Goal: Transaction & Acquisition: Book appointment/travel/reservation

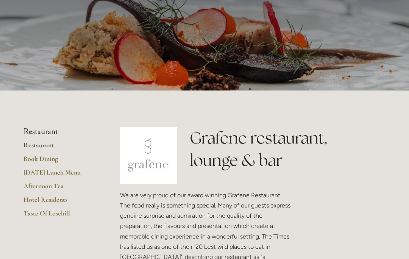
scroll to position [68, 0]
click at [60, 203] on link "Hotel Residents" at bounding box center [59, 203] width 72 height 14
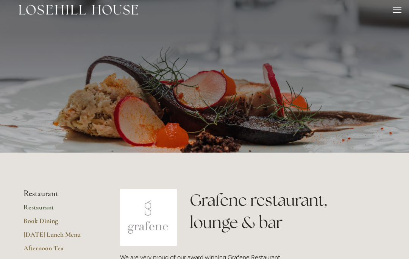
scroll to position [0, 0]
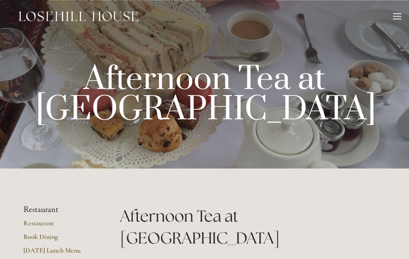
scroll to position [215, 0]
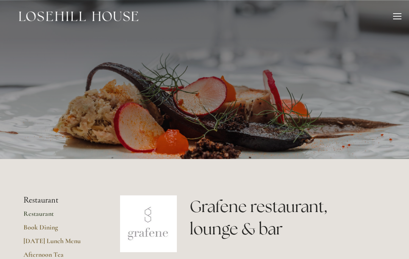
click at [406, 12] on header "Rooms Rooms Your Stay Book a stay Offers Spa" at bounding box center [204, 16] width 409 height 33
click at [398, 17] on div at bounding box center [397, 17] width 8 height 8
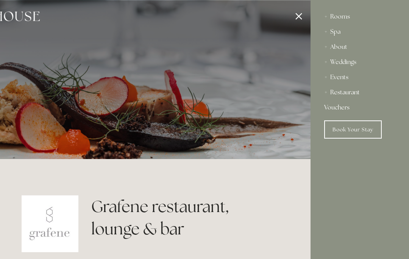
click at [344, 49] on div "About" at bounding box center [359, 46] width 71 height 15
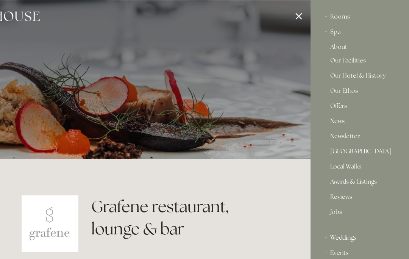
click at [343, 50] on div "About" at bounding box center [359, 46] width 71 height 15
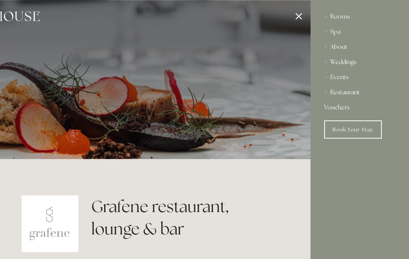
click at [386, 65] on div "Weddings" at bounding box center [359, 62] width 71 height 15
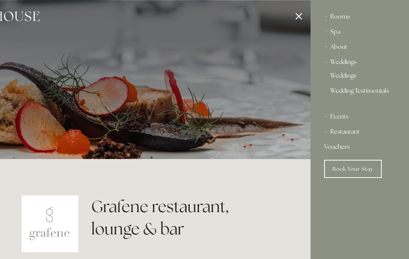
click at [339, 48] on div "About" at bounding box center [359, 46] width 71 height 15
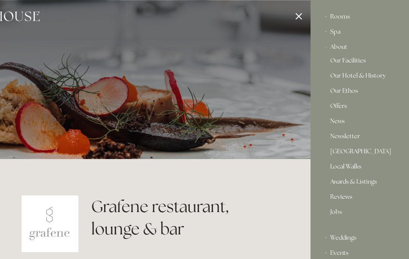
click at [356, 64] on link "Our Facilities" at bounding box center [359, 62] width 59 height 9
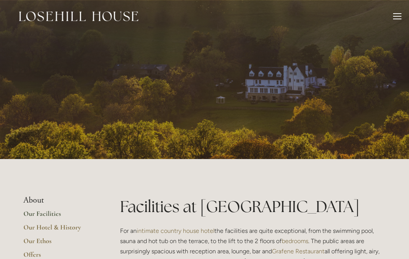
click at [401, 20] on div at bounding box center [397, 17] width 8 height 8
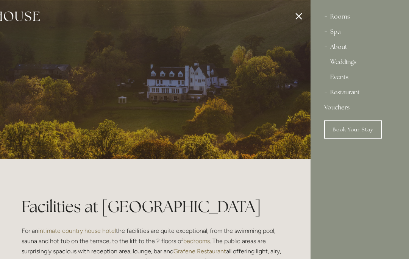
click at [309, 20] on div at bounding box center [106, 129] width 409 height 259
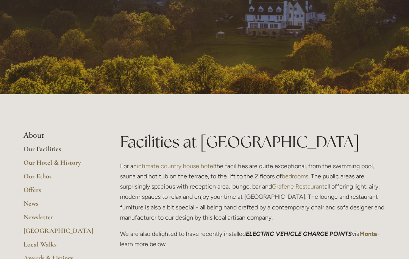
scroll to position [65, 0]
click at [41, 205] on link "News" at bounding box center [59, 206] width 72 height 14
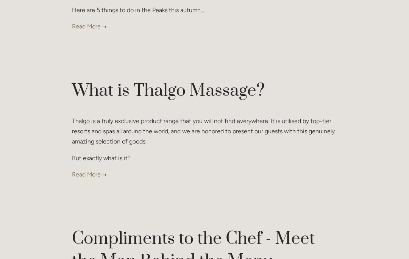
scroll to position [2786, 0]
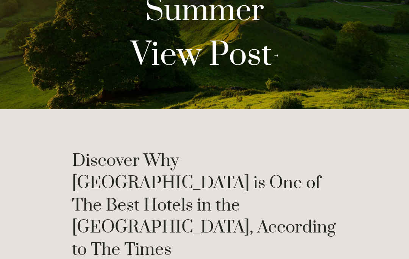
scroll to position [0, 0]
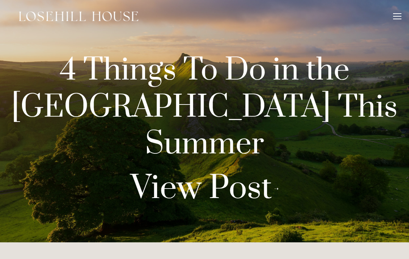
click at [397, 16] on div at bounding box center [397, 16] width 8 height 1
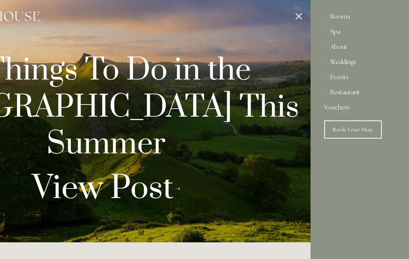
click at [345, 15] on div "Rooms" at bounding box center [359, 16] width 71 height 15
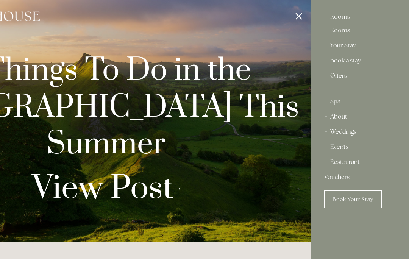
click at [354, 47] on link "Your Stay" at bounding box center [359, 46] width 59 height 9
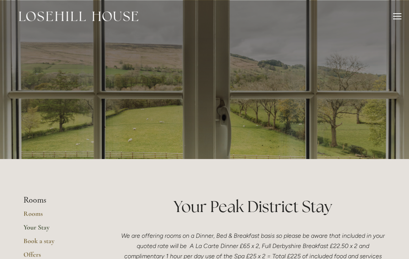
click at [396, 21] on div at bounding box center [397, 17] width 8 height 8
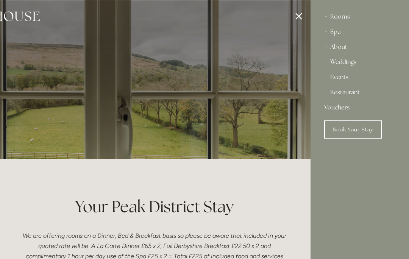
click at [364, 131] on link "Book Your Stay" at bounding box center [353, 129] width 58 height 18
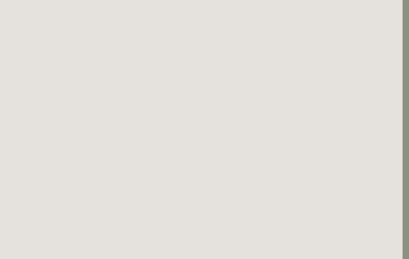
scroll to position [1255, 6]
